Goal: Navigation & Orientation: Find specific page/section

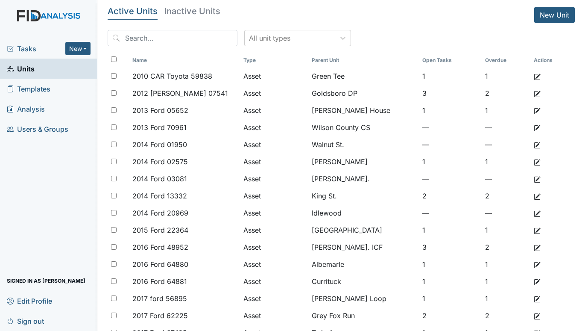
click at [17, 51] on span "Tasks" at bounding box center [36, 49] width 59 height 10
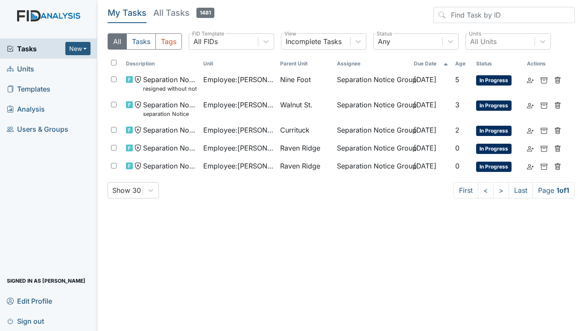
click at [23, 71] on span "Units" at bounding box center [20, 68] width 27 height 13
